Goal: Task Accomplishment & Management: Manage account settings

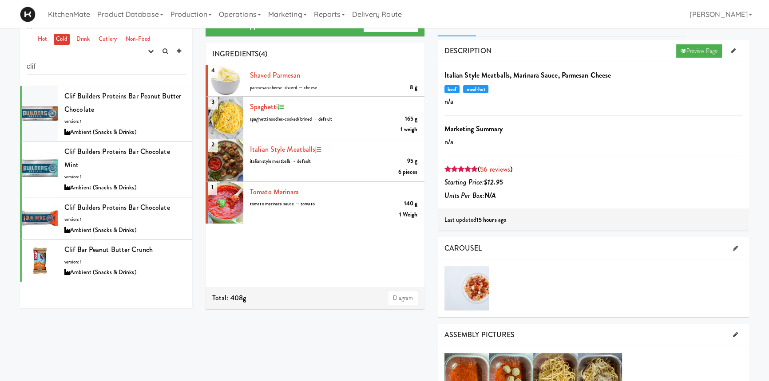
scroll to position [18, 0]
click at [246, 13] on link "Operations" at bounding box center [239, 14] width 49 height 28
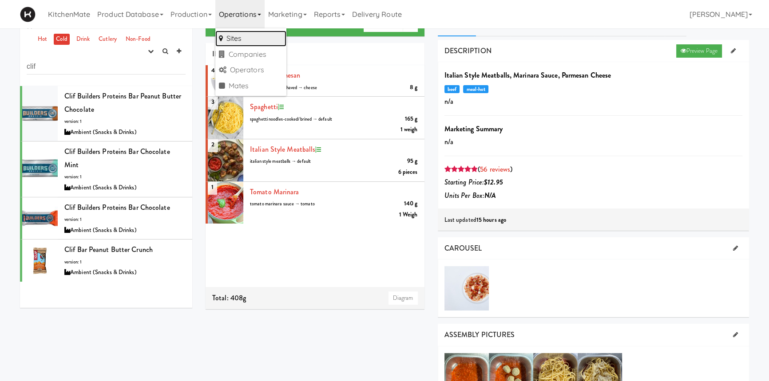
click at [239, 43] on link "Sites" at bounding box center [250, 39] width 71 height 16
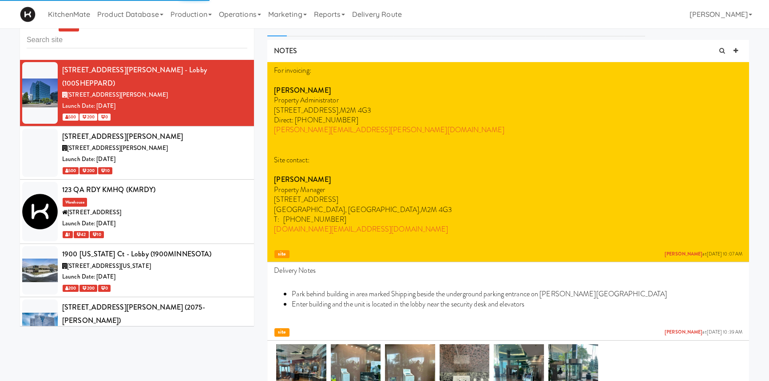
click at [129, 38] on input "text" at bounding box center [137, 40] width 221 height 16
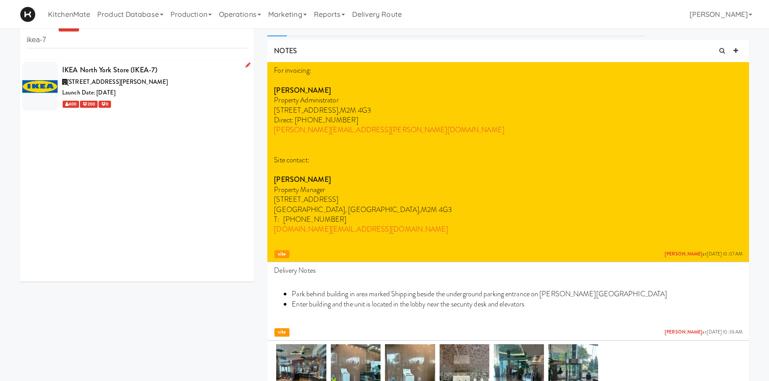
type input "ikea-7"
click at [130, 75] on div "IKEA North York Store (IKEA-7)" at bounding box center [154, 69] width 185 height 13
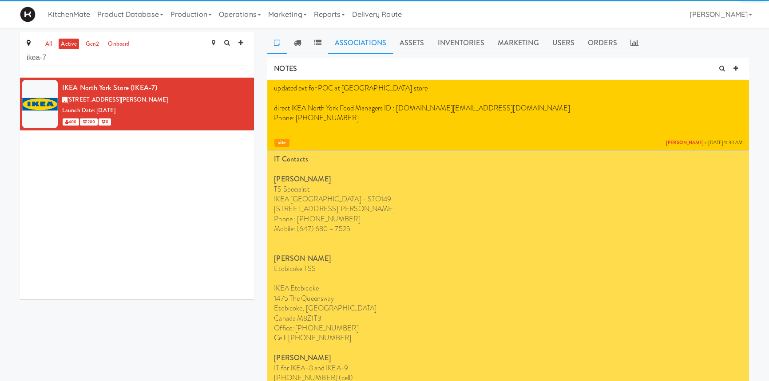
click at [357, 50] on link "Associations" at bounding box center [360, 43] width 65 height 22
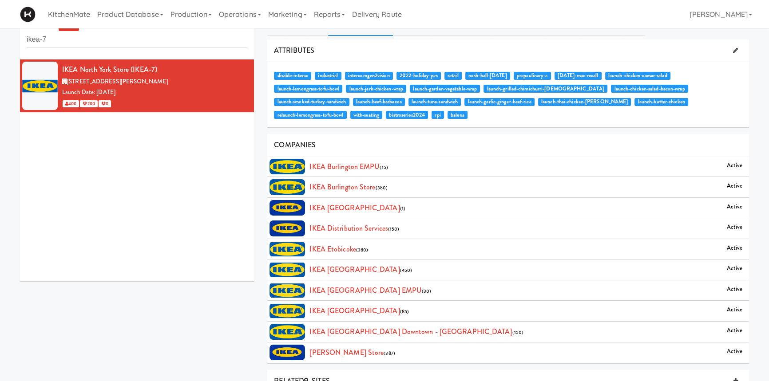
scroll to position [20, 0]
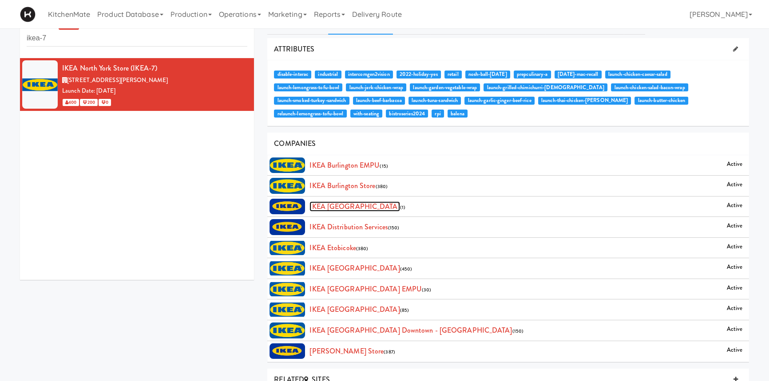
click at [344, 208] on link "IKEA [GEOGRAPHIC_DATA]" at bounding box center [354, 207] width 90 height 10
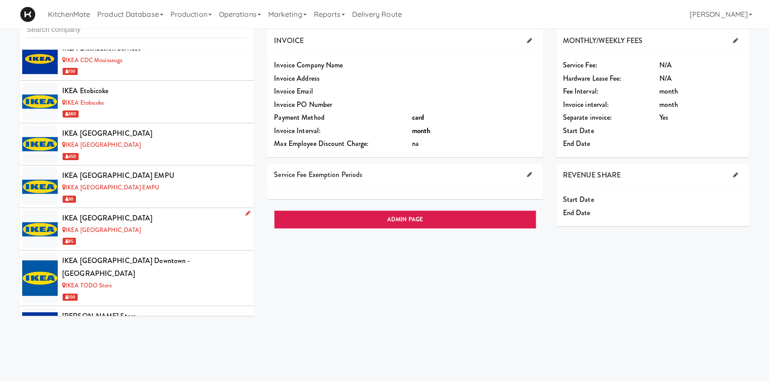
scroll to position [3130, 0]
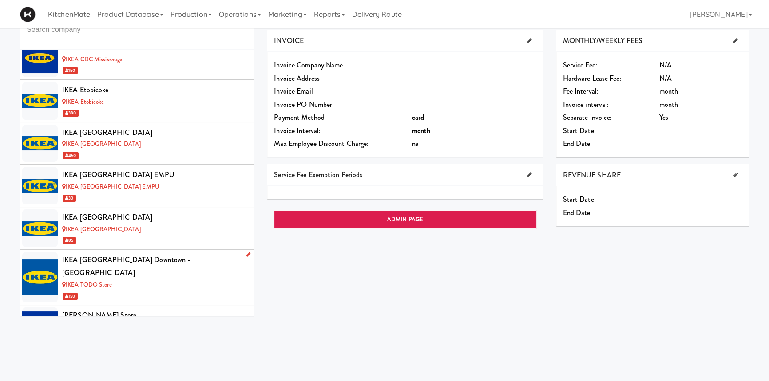
click at [135, 291] on div "150" at bounding box center [154, 296] width 185 height 11
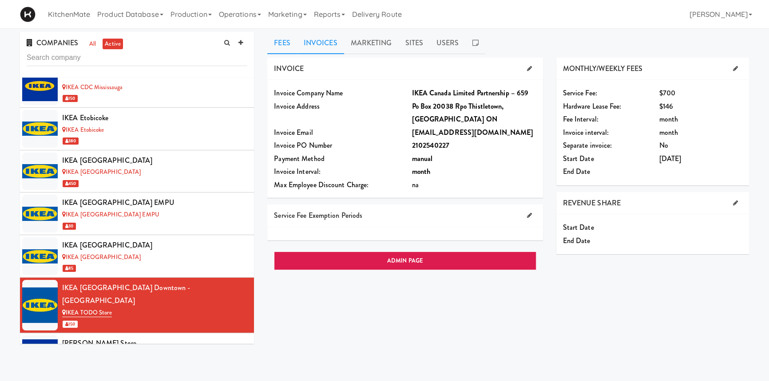
click at [315, 40] on link "Invoices" at bounding box center [320, 43] width 47 height 22
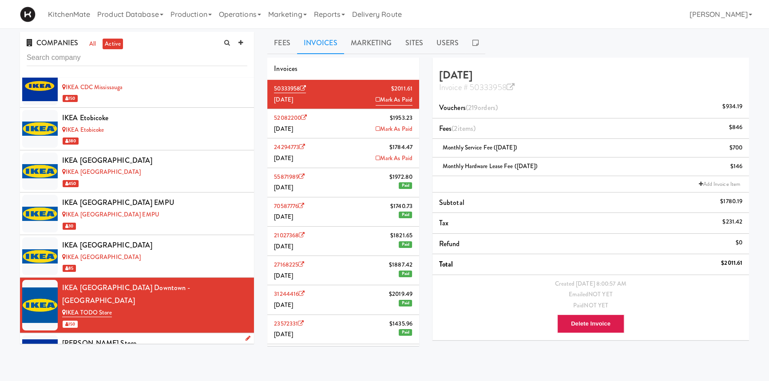
click at [149, 337] on div "[PERSON_NAME] Store" at bounding box center [154, 343] width 185 height 13
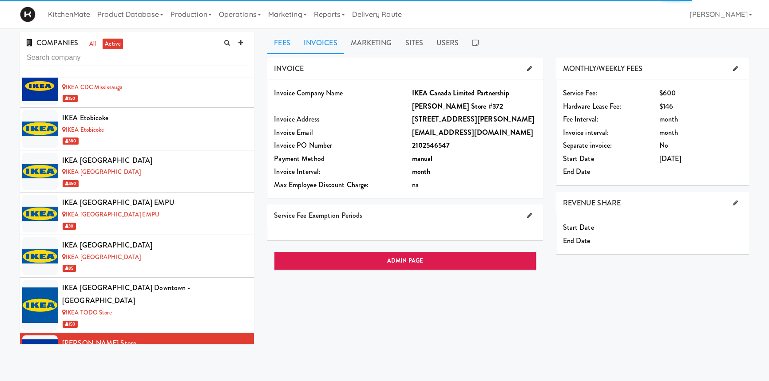
click at [325, 46] on link "Invoices" at bounding box center [320, 43] width 47 height 22
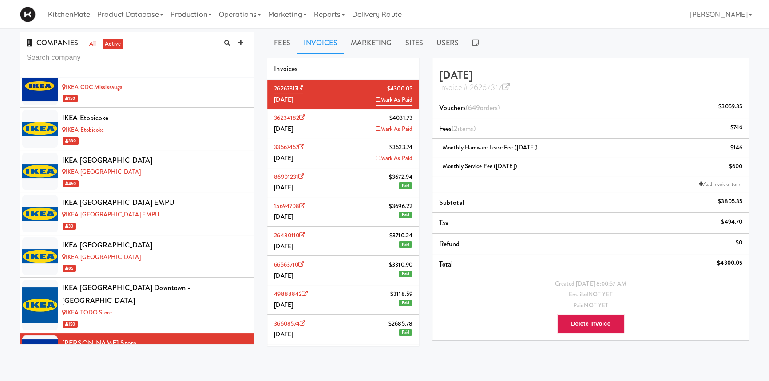
click at [345, 120] on li "36234182 $4031.73 [DATE] Mark As Paid" at bounding box center [343, 123] width 152 height 29
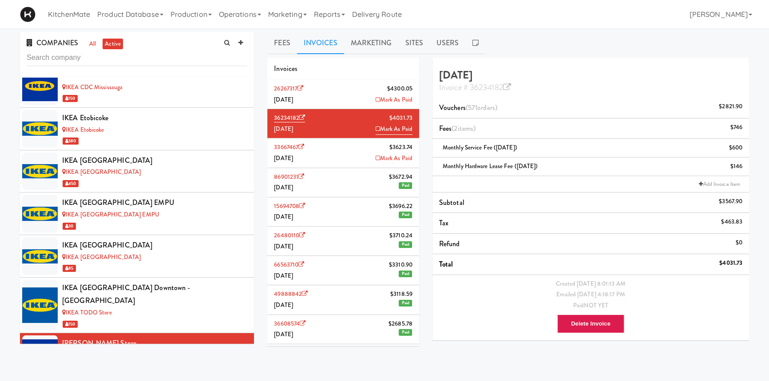
click at [326, 152] on li "33667467 $3623.74 [DATE] Mark As Paid" at bounding box center [343, 152] width 152 height 29
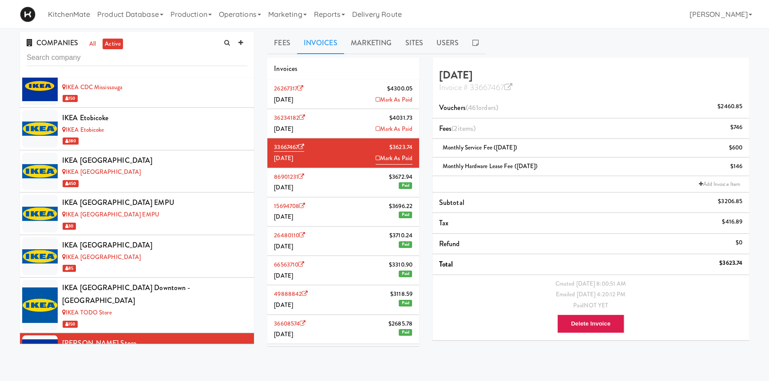
click at [336, 118] on li "36234182 $4031.73 [DATE] Mark As Paid" at bounding box center [343, 123] width 152 height 29
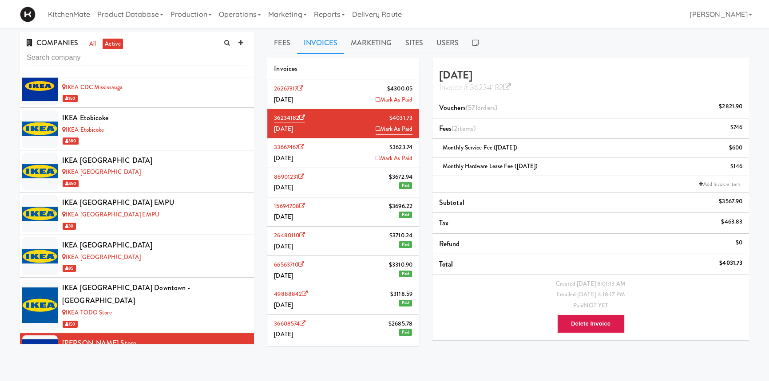
click at [336, 138] on li "33667467 $3623.74 [DATE] Mark As Paid" at bounding box center [343, 152] width 152 height 29
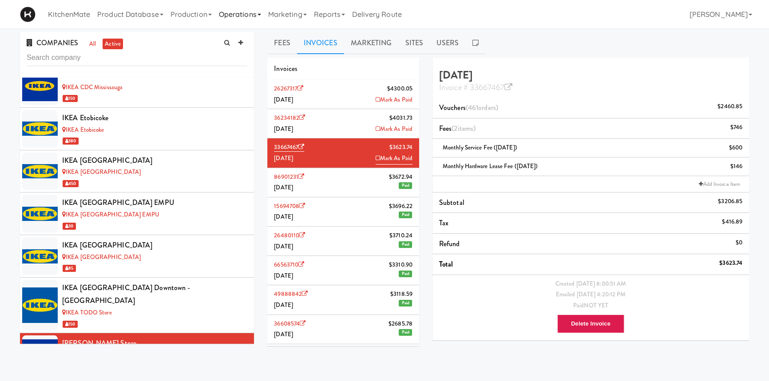
click at [237, 18] on link "Operations" at bounding box center [239, 14] width 49 height 28
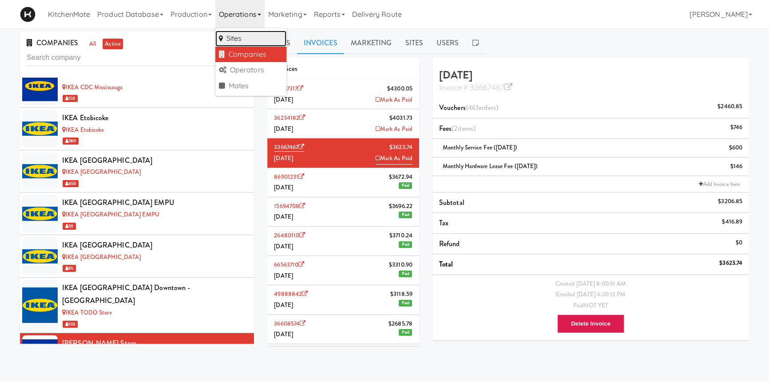
click at [245, 41] on link "Sites" at bounding box center [250, 39] width 71 height 16
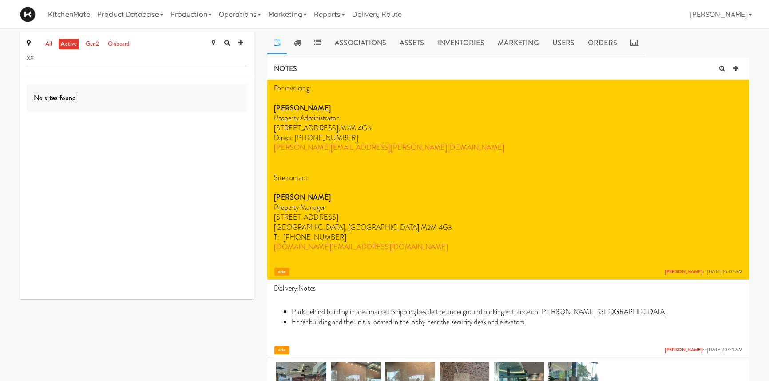
type input "xx"
click at [213, 78] on div "No sites found" at bounding box center [137, 189] width 234 height 222
